Goal: Information Seeking & Learning: Find specific fact

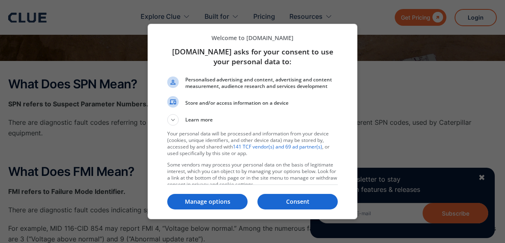
click at [482, 177] on div at bounding box center [252, 121] width 505 height 243
click at [285, 202] on p "Consent" at bounding box center [297, 202] width 80 height 8
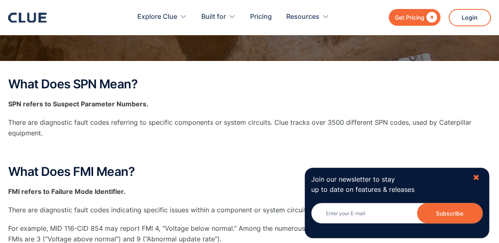
click at [475, 176] on div "✖" at bounding box center [475, 178] width 7 height 10
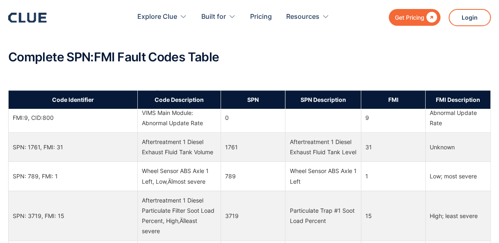
scroll to position [737, 0]
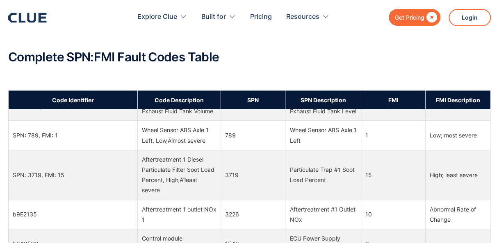
drag, startPoint x: 241, startPoint y: 81, endPoint x: 408, endPoint y: 58, distance: 169.2
click at [408, 58] on h2 "Complete SPN:FMI Fault Codes Table" at bounding box center [249, 57] width 482 height 14
drag, startPoint x: 368, startPoint y: 8, endPoint x: 311, endPoint y: 71, distance: 85.3
drag, startPoint x: 311, startPoint y: 71, endPoint x: 336, endPoint y: 51, distance: 32.1
drag, startPoint x: 336, startPoint y: 51, endPoint x: 259, endPoint y: 66, distance: 78.6
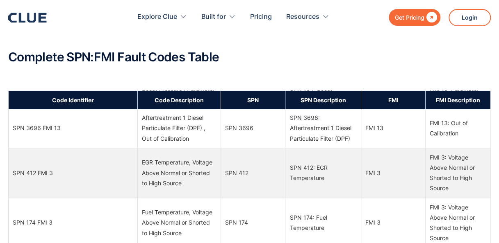
scroll to position [3073, 0]
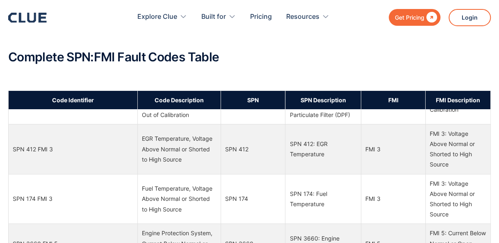
click at [259, 174] on td "SPN 412" at bounding box center [252, 149] width 64 height 50
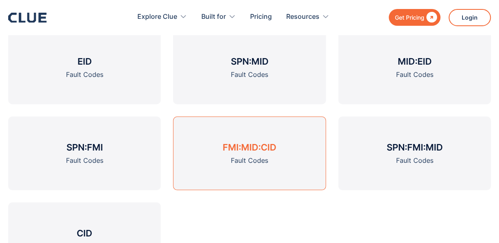
scroll to position [1065, 0]
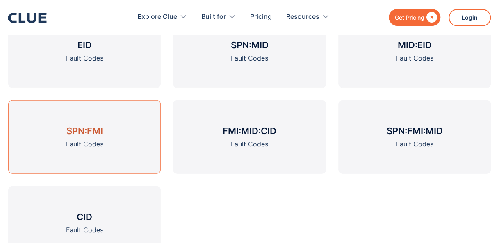
click at [99, 143] on div "Fault Codes" at bounding box center [84, 144] width 37 height 10
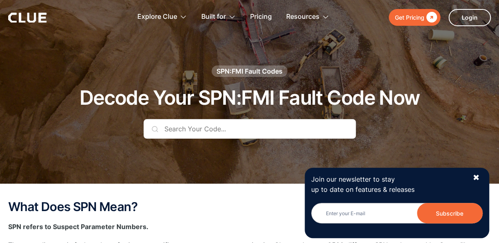
click at [191, 132] on input "text" at bounding box center [249, 129] width 212 height 20
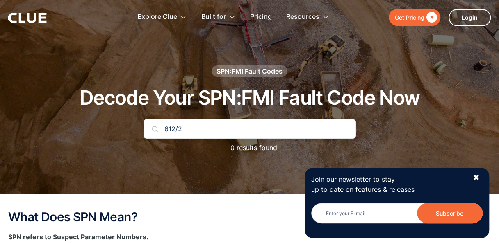
click at [165, 127] on input "612/2" at bounding box center [249, 129] width 212 height 20
drag, startPoint x: 189, startPoint y: 125, endPoint x: 95, endPoint y: 135, distance: 94.7
click at [95, 135] on div "SPN:FMI Fault Codes Decode Your SPN:FMI Fault Code Now 612/2 0 results found" at bounding box center [249, 114] width 482 height 96
type input "1xSPN/FMI612/2"
click at [477, 178] on div "✖" at bounding box center [475, 178] width 7 height 10
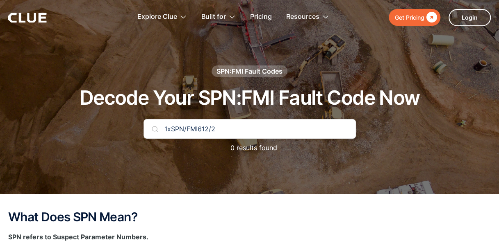
click at [292, 132] on input "1xSPN/FMI612/2" at bounding box center [249, 129] width 212 height 20
drag, startPoint x: 200, startPoint y: 131, endPoint x: 163, endPoint y: 133, distance: 37.0
click at [163, 133] on input "1xSPN/FMI612/2" at bounding box center [249, 129] width 212 height 20
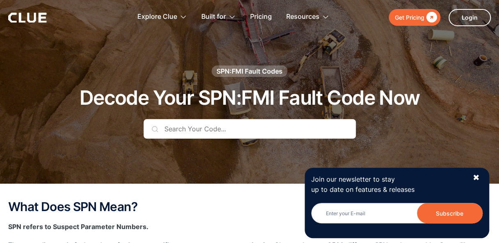
click at [204, 127] on input "text" at bounding box center [249, 129] width 212 height 20
paste input "1xSPN/FMI612/2"
type input "1xSPN/FMI612/2"
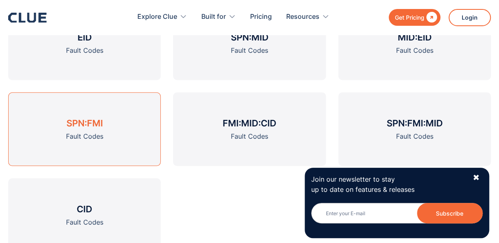
scroll to position [1065, 0]
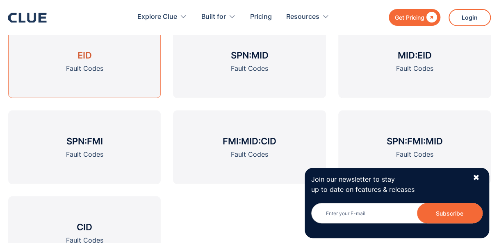
click at [85, 67] on div "Fault Codes" at bounding box center [84, 69] width 37 height 10
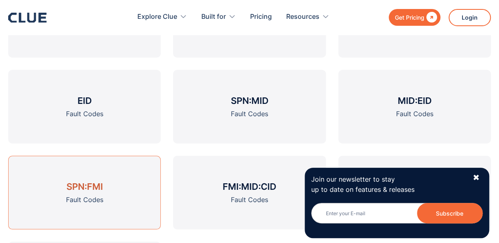
scroll to position [980, 0]
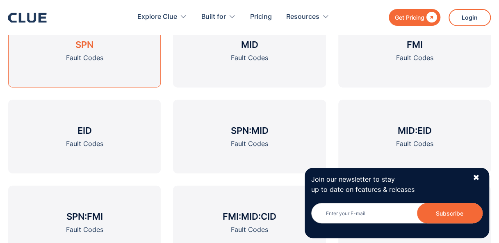
click at [88, 48] on h3 "SPN" at bounding box center [84, 45] width 18 height 12
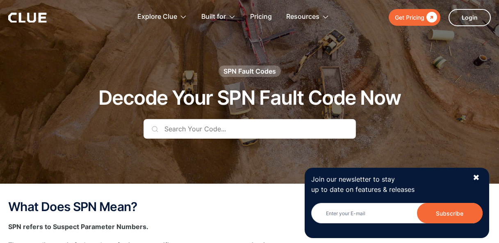
click at [179, 128] on input "text" at bounding box center [249, 129] width 212 height 20
paste input "1xSPN/FMI612/2"
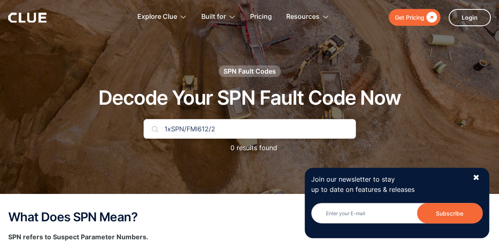
click at [171, 128] on input "1xSPN/FMI612/2" at bounding box center [249, 129] width 212 height 20
type input "SPN/FMI612/2"
click at [219, 127] on input "SPN/FMI612/2" at bounding box center [249, 129] width 212 height 20
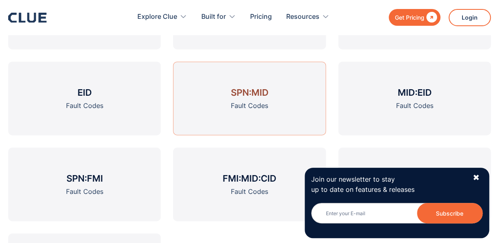
scroll to position [983, 0]
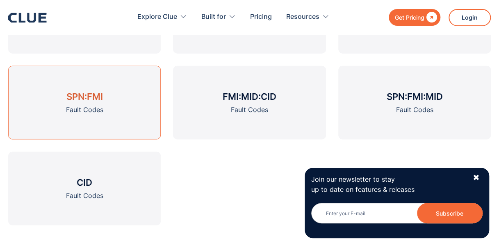
click at [70, 98] on h3 "SPN:FMI" at bounding box center [84, 97] width 36 height 12
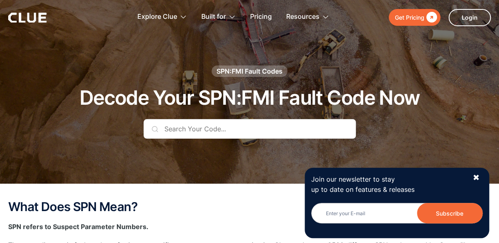
click at [192, 131] on input "text" at bounding box center [249, 129] width 212 height 20
paste input "1xSPN/FMI612/2"
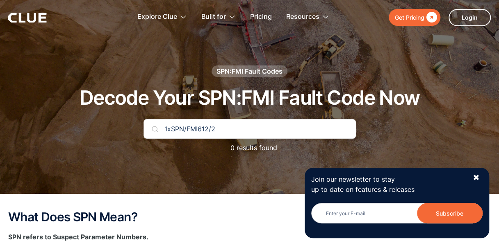
click at [172, 127] on input "1xSPN/FMI612/2" at bounding box center [249, 129] width 212 height 20
click at [211, 130] on input "SPN/FMI612/2" at bounding box center [249, 129] width 212 height 20
type input "SPN/FMI612"
drag, startPoint x: 206, startPoint y: 128, endPoint x: 118, endPoint y: 126, distance: 87.3
click at [118, 126] on div "SPN:FMI Fault Codes Decode Your SPN:FMI Fault Code Now SPN/FMI612 0 results fou…" at bounding box center [249, 114] width 482 height 96
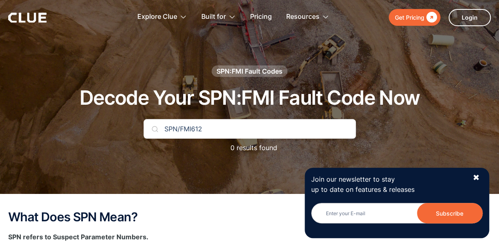
click at [29, 16] on icon at bounding box center [31, 18] width 9 height 10
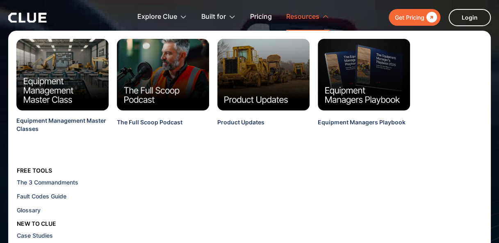
click at [323, 16] on icon at bounding box center [325, 16] width 7 height 7
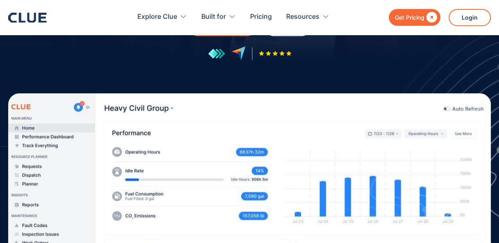
scroll to position [246, 0]
